Goal: Task Accomplishment & Management: Manage account settings

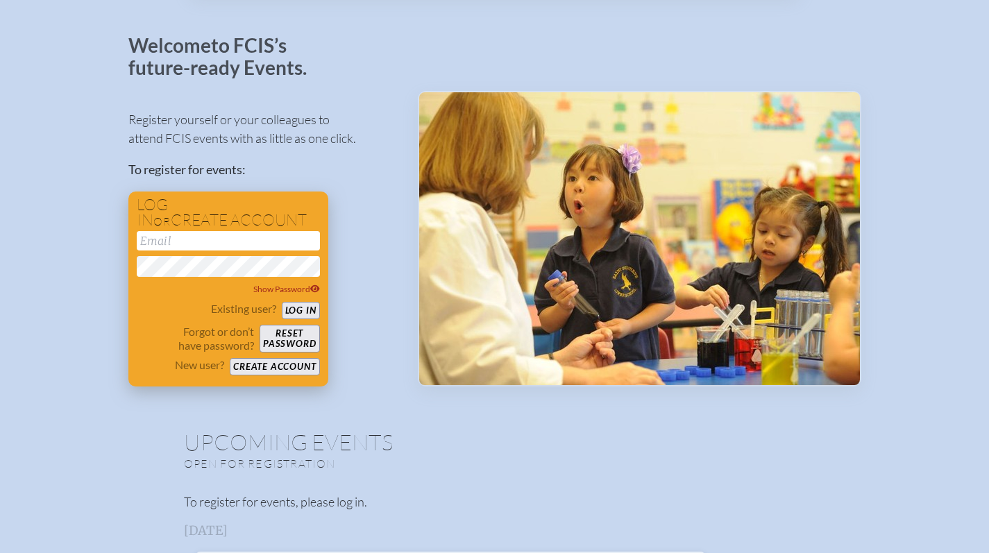
scroll to position [155, 0]
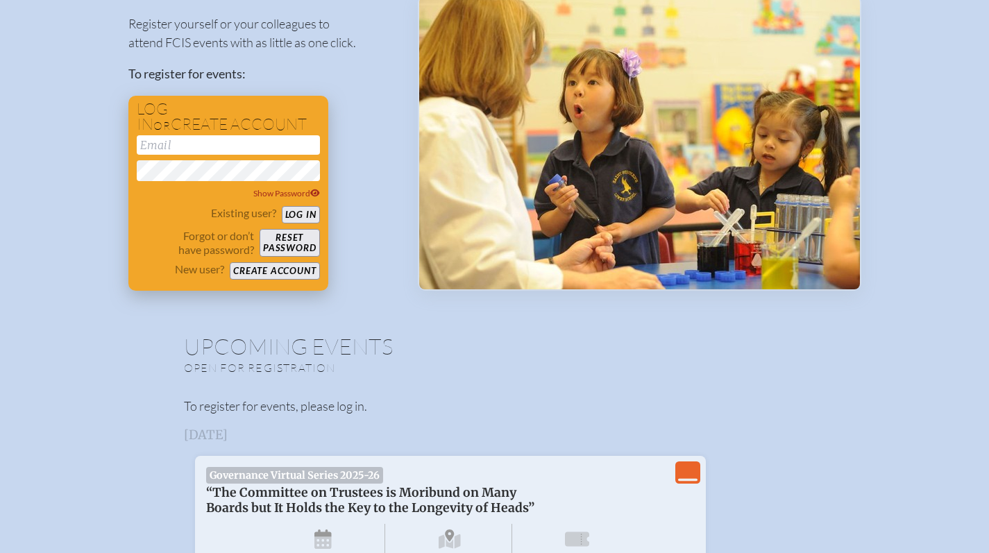
type input "[EMAIL_ADDRESS][DOMAIN_NAME]"
click at [310, 216] on button "Log in" at bounding box center [301, 214] width 38 height 17
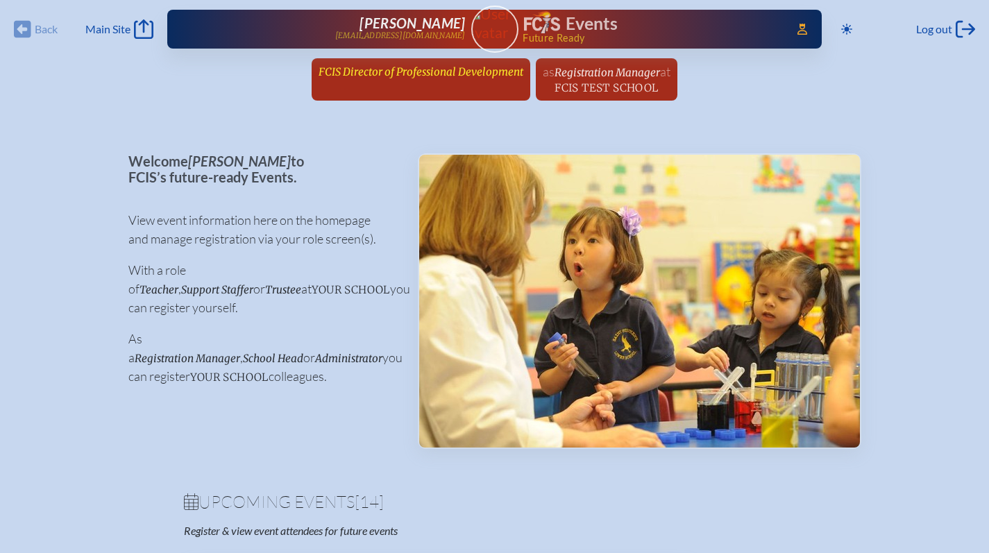
click at [407, 75] on span "FCIS Director of Professional Development" at bounding box center [420, 71] width 205 height 13
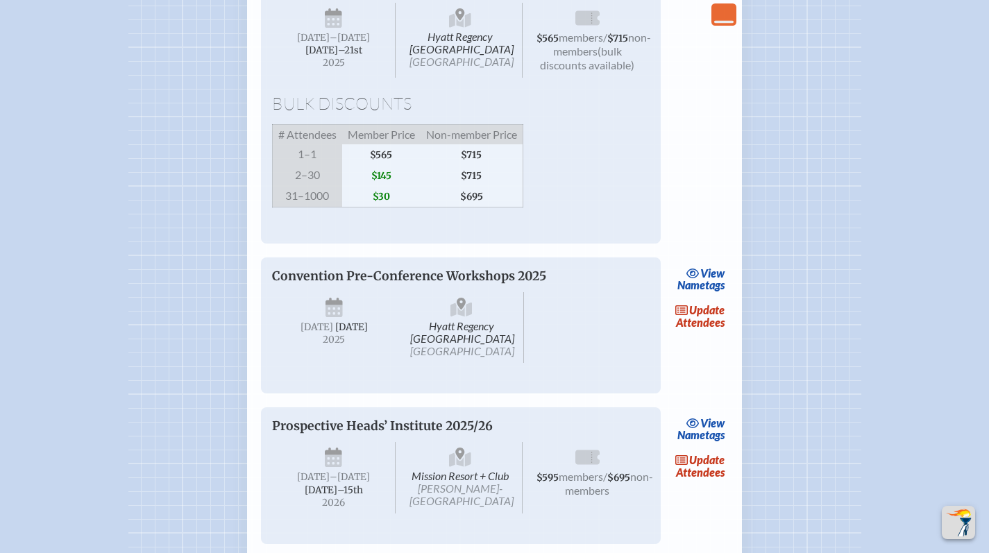
scroll to position [2074, 0]
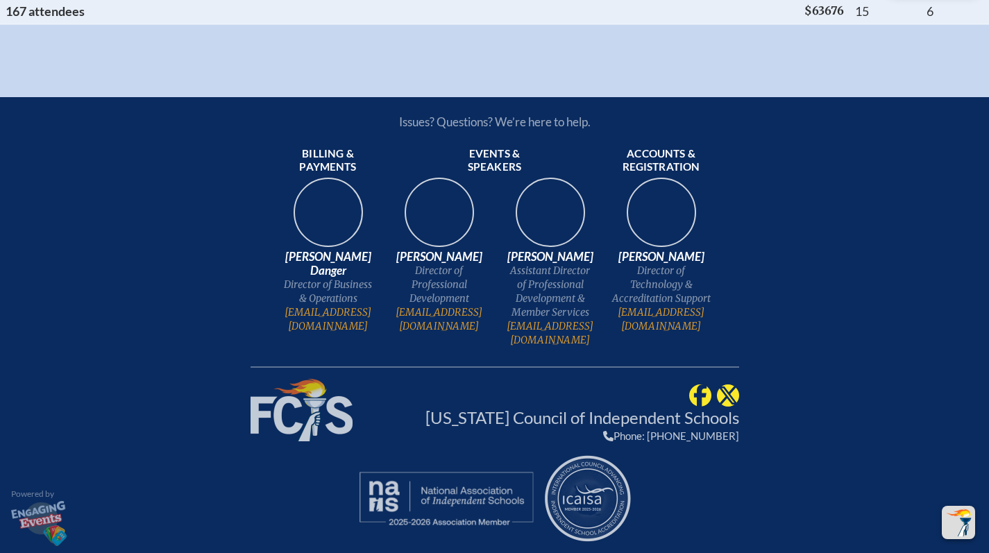
scroll to position [9135, 0]
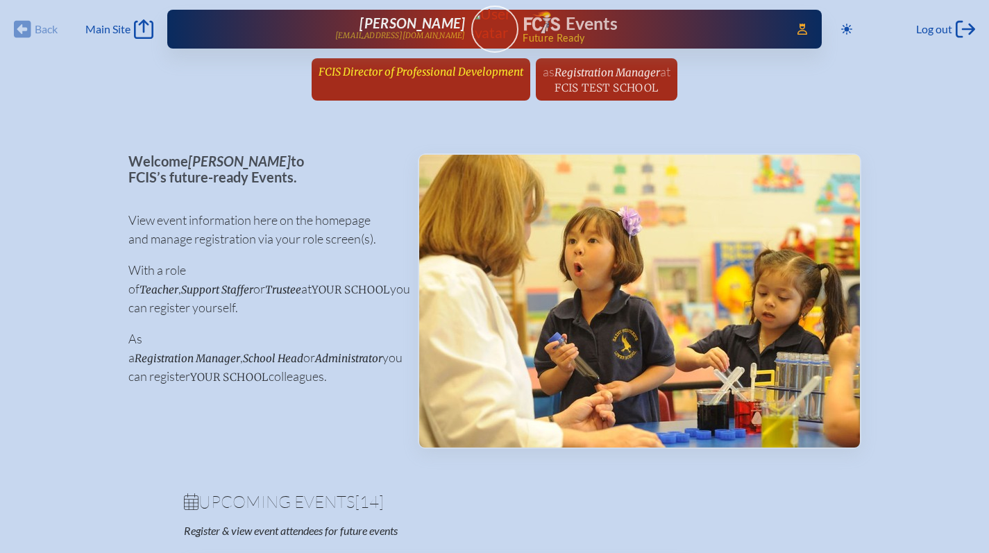
click at [357, 74] on span "FCIS Director of Professional Development" at bounding box center [420, 71] width 205 height 13
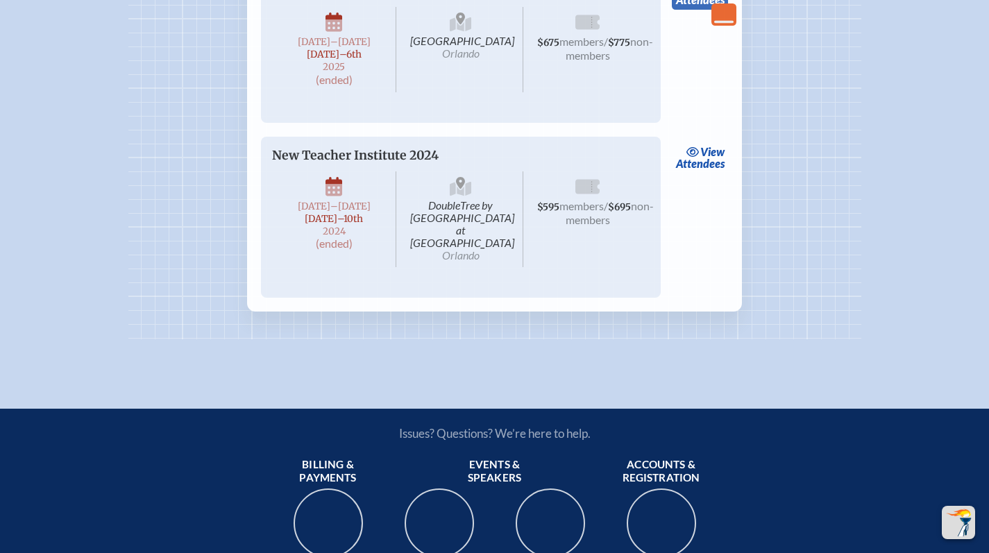
scroll to position [5056, 0]
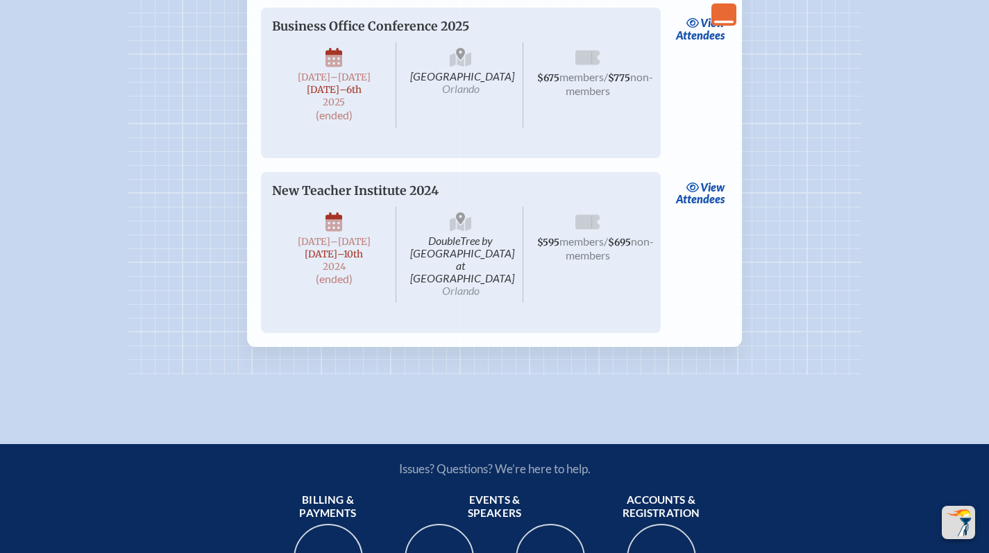
click at [728, 10] on icon "Close Console" at bounding box center [723, 14] width 19 height 19
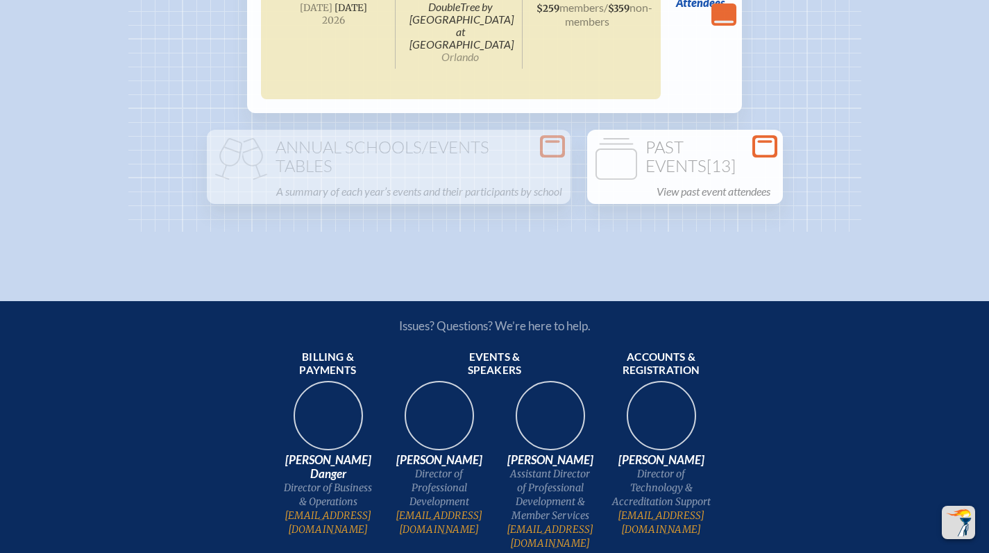
scroll to position [2802, 0]
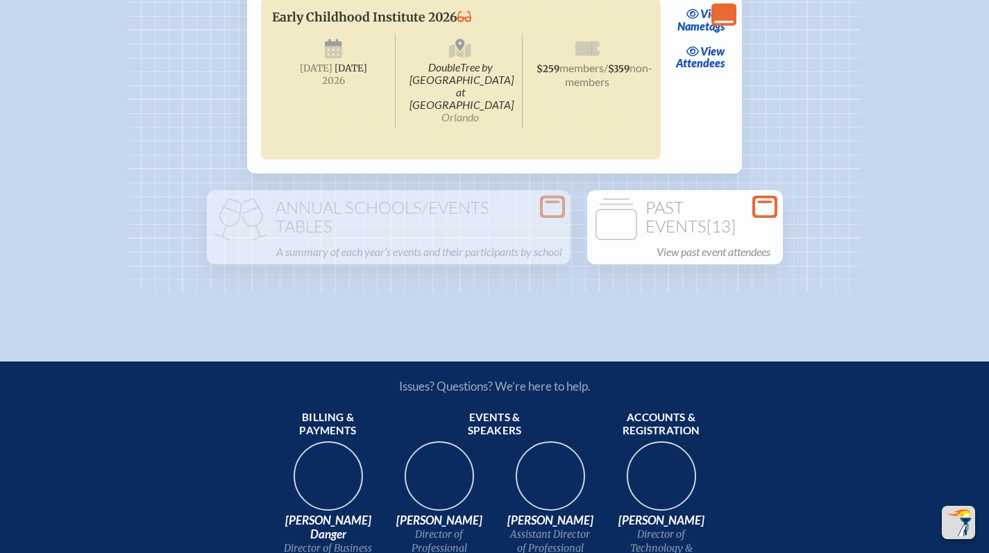
click at [706, 237] on span "[13]" at bounding box center [720, 226] width 29 height 21
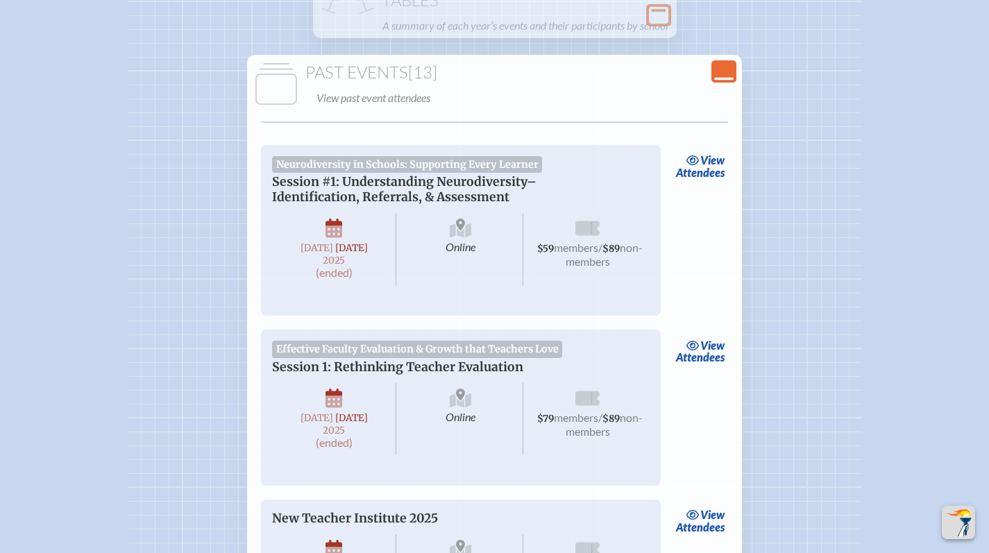
scroll to position [3054, 0]
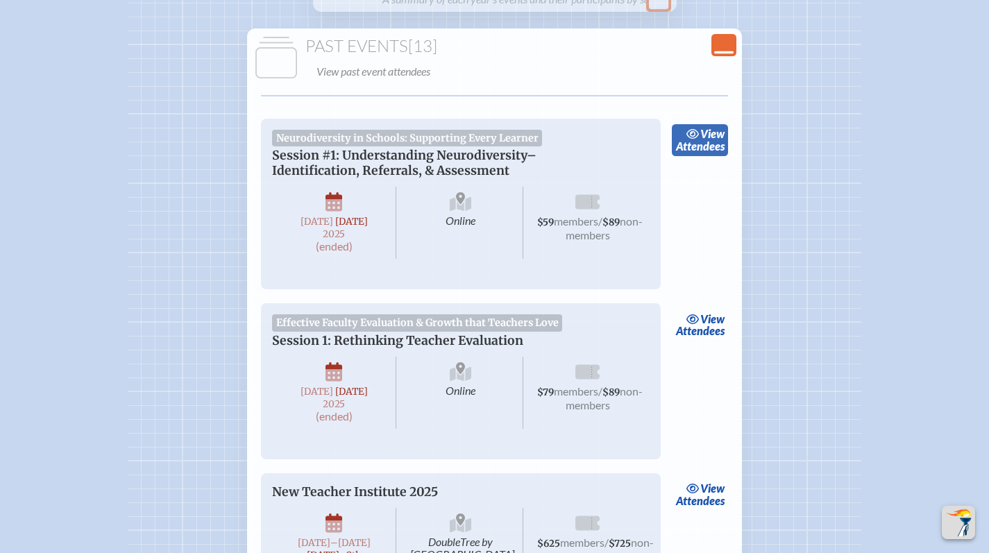
click at [690, 156] on link "view Attendees" at bounding box center [699, 140] width 56 height 32
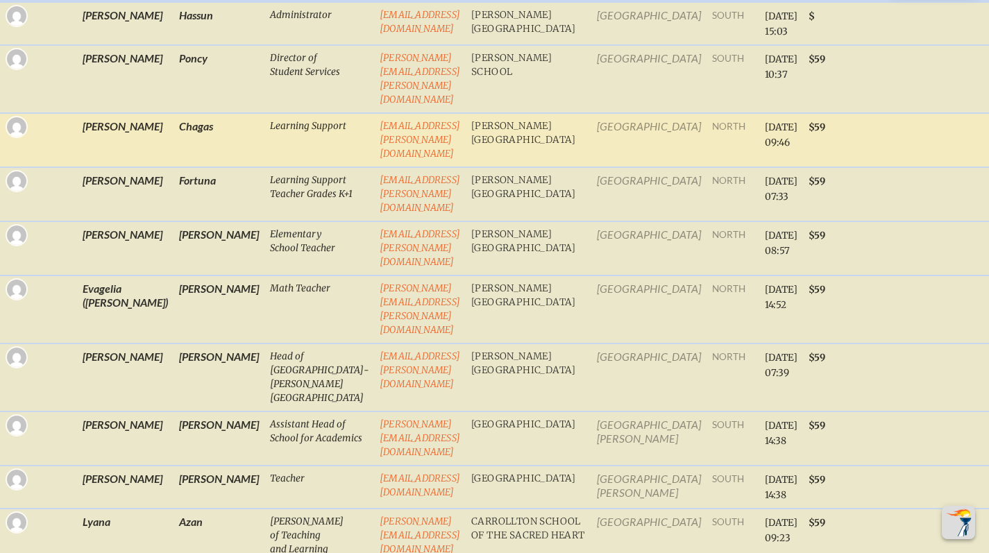
scroll to position [444, 0]
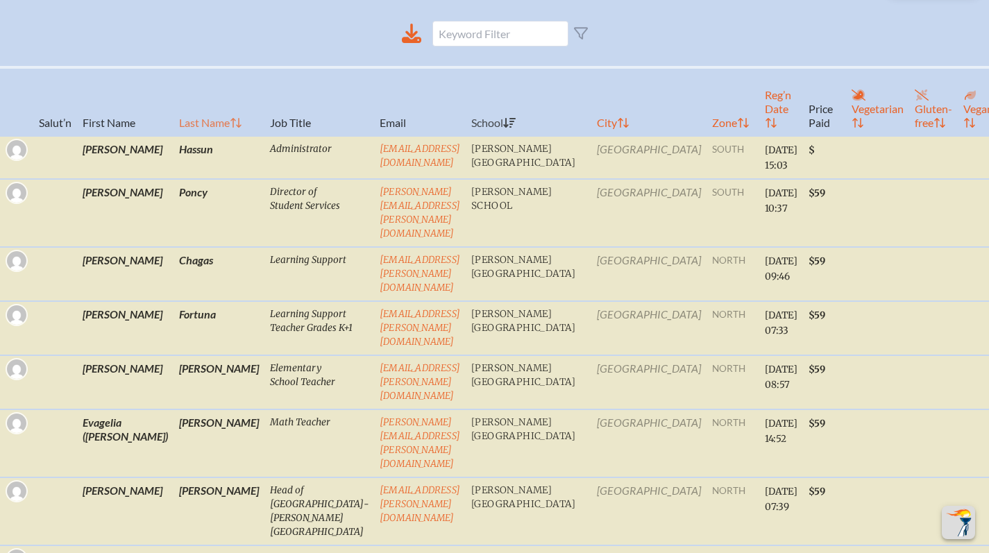
click at [173, 136] on th "Last Name" at bounding box center [218, 101] width 91 height 69
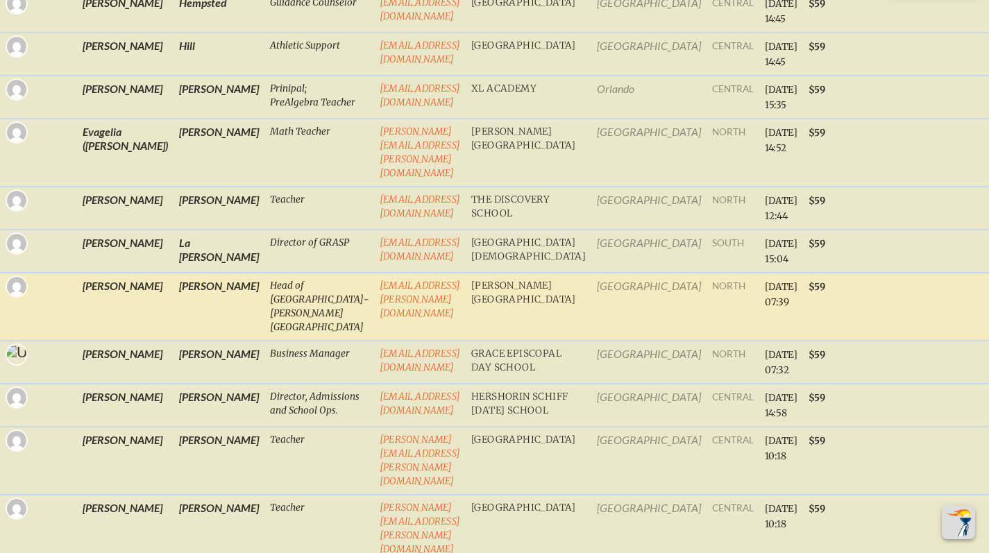
scroll to position [2295, 0]
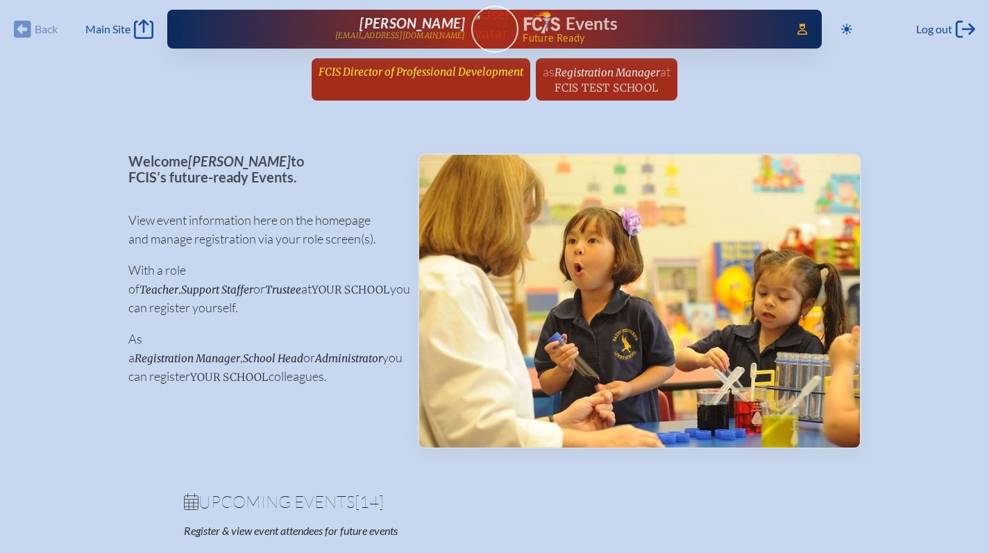
click at [427, 72] on span "FCIS Director of Professional Development" at bounding box center [420, 71] width 205 height 13
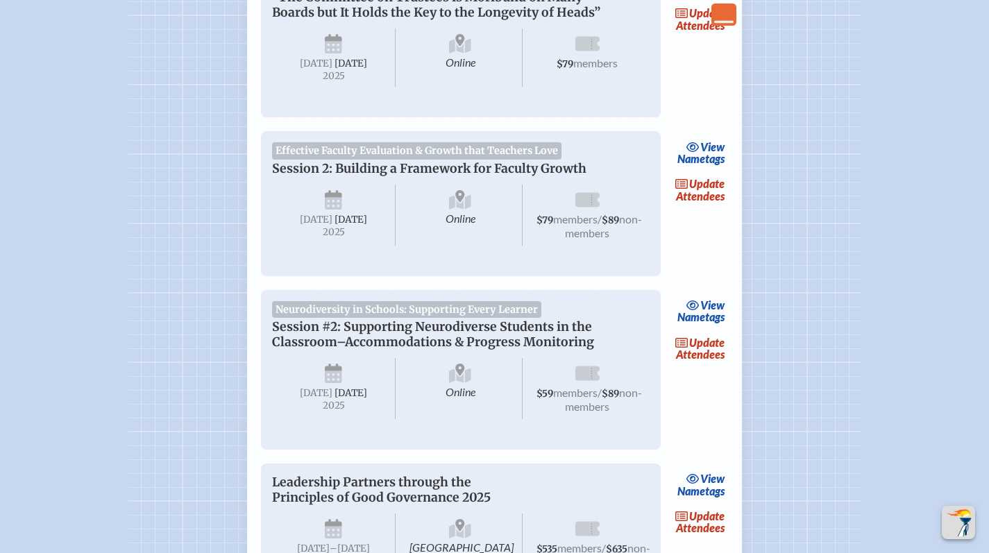
scroll to position [536, 0]
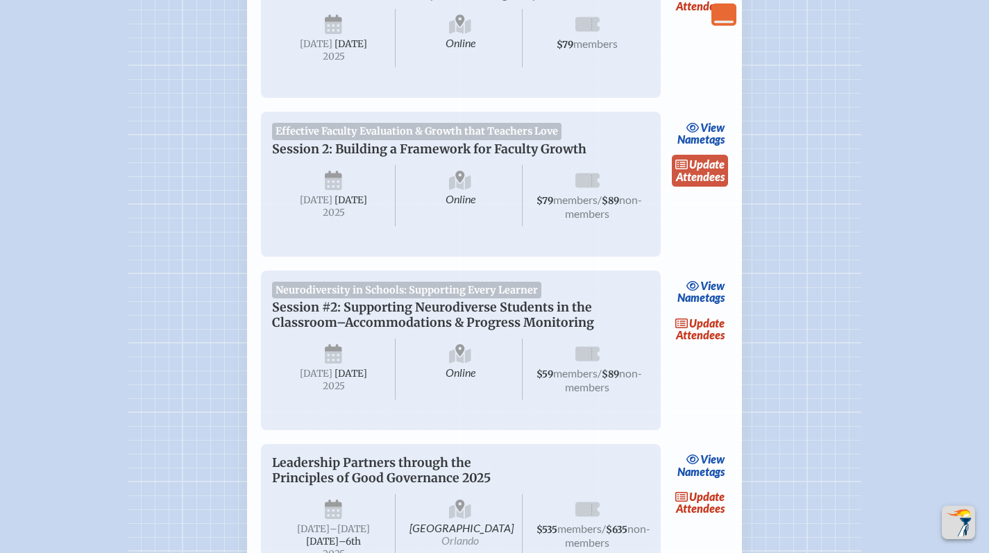
click at [713, 185] on link "update Attendees" at bounding box center [699, 171] width 57 height 32
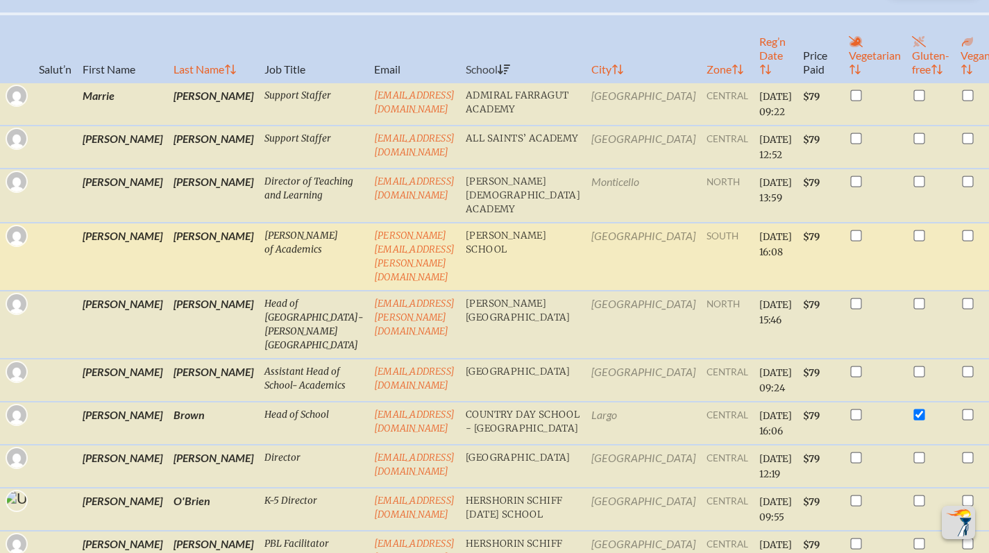
scroll to position [341, 0]
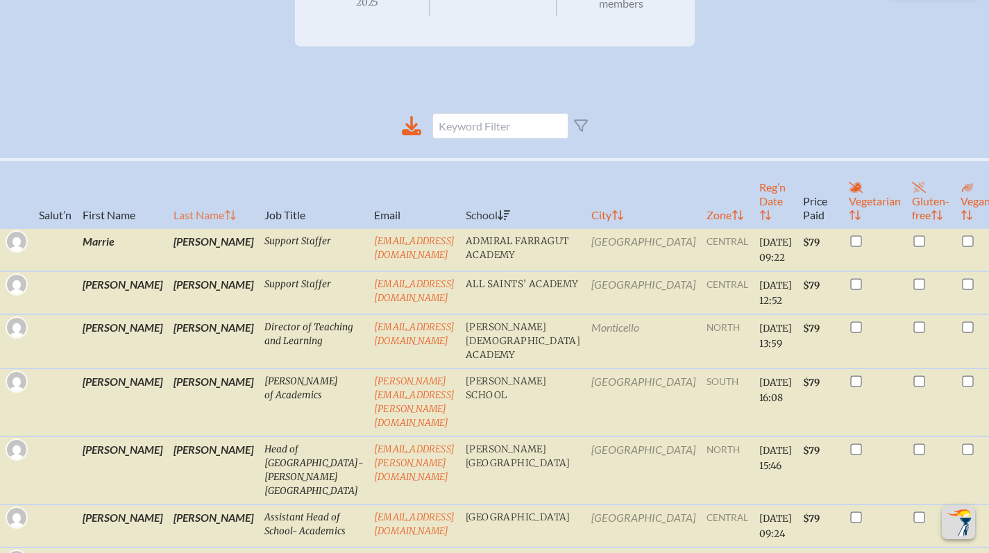
click at [168, 220] on th "Last Name" at bounding box center [213, 194] width 91 height 69
checkbox input "true"
checkbox input "false"
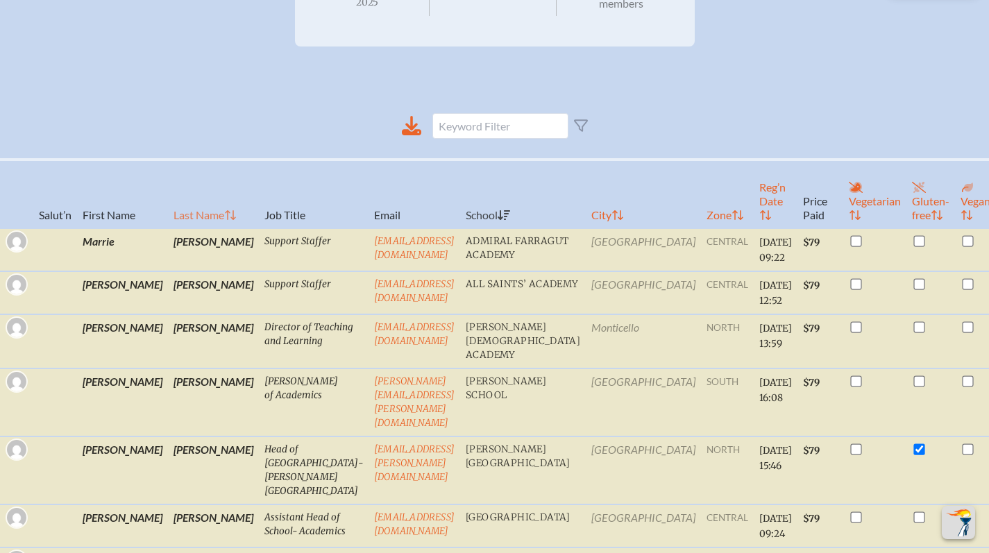
checkbox input "false"
checkbox input "true"
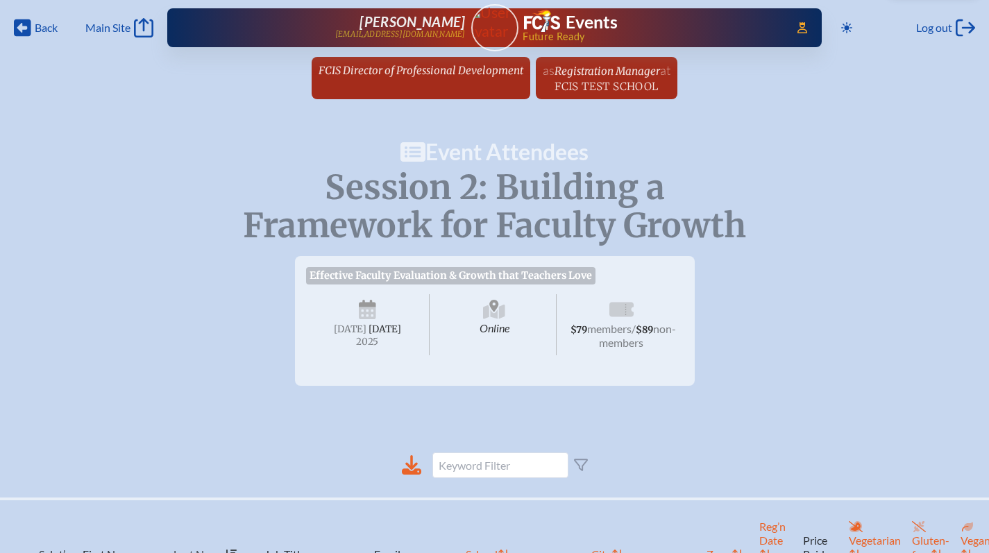
scroll to position [0, 0]
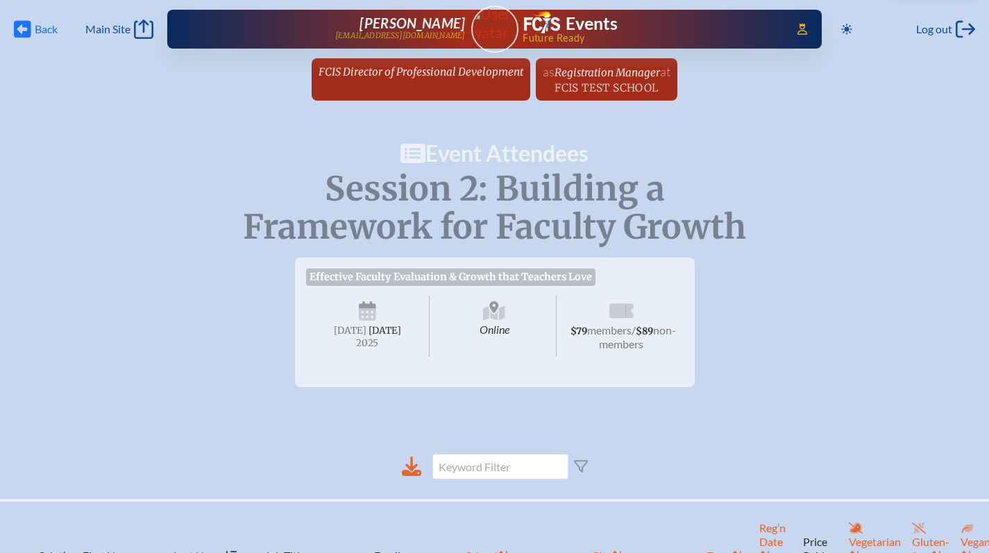
click at [37, 23] on span "Back" at bounding box center [46, 29] width 23 height 14
